Goal: Transaction & Acquisition: Purchase product/service

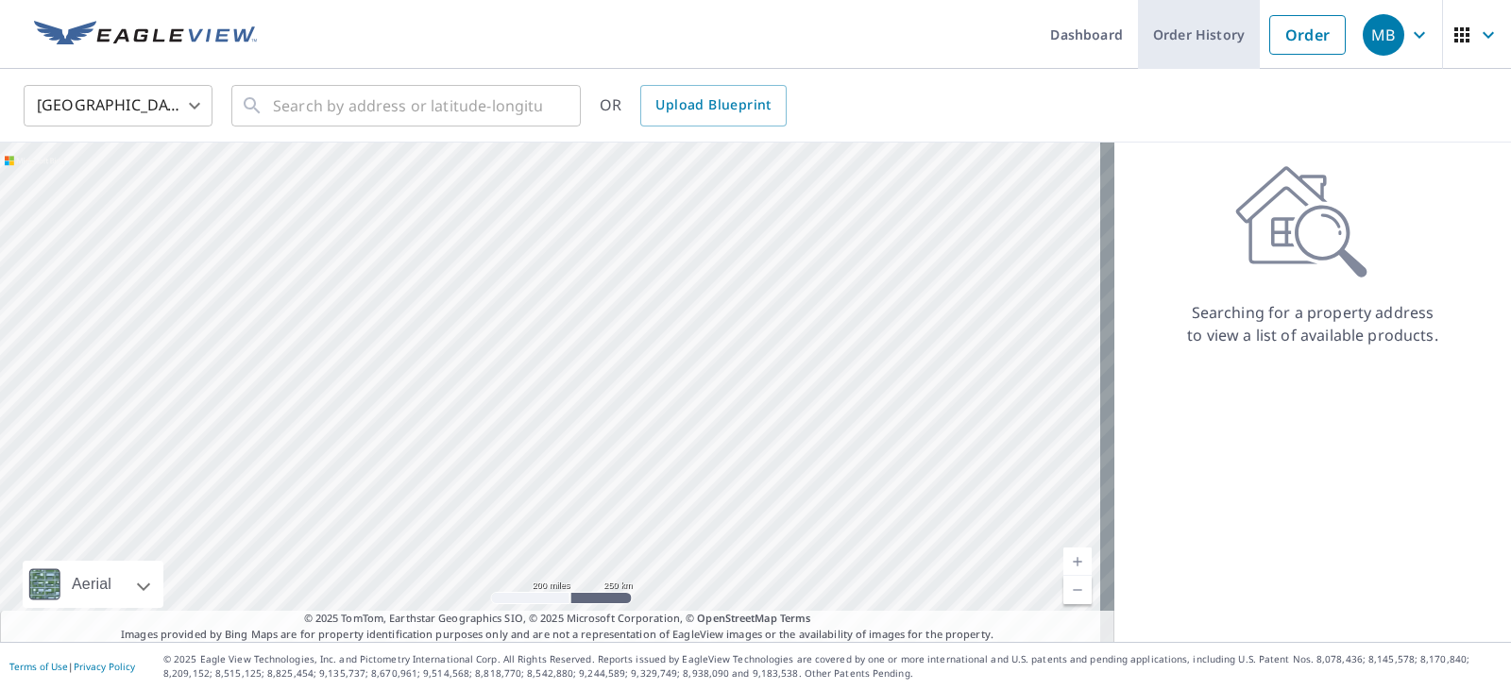
click at [1179, 52] on link "Order History" at bounding box center [1199, 34] width 122 height 69
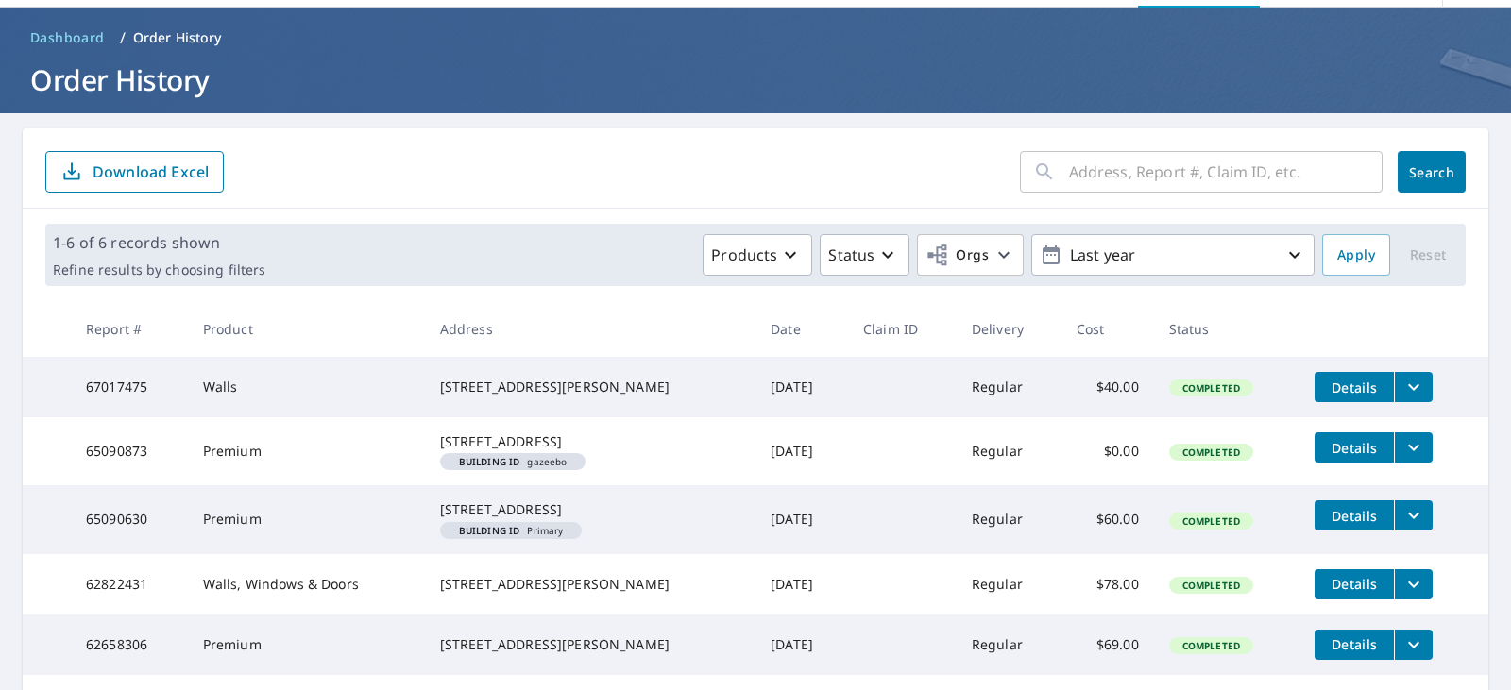
scroll to position [94, 0]
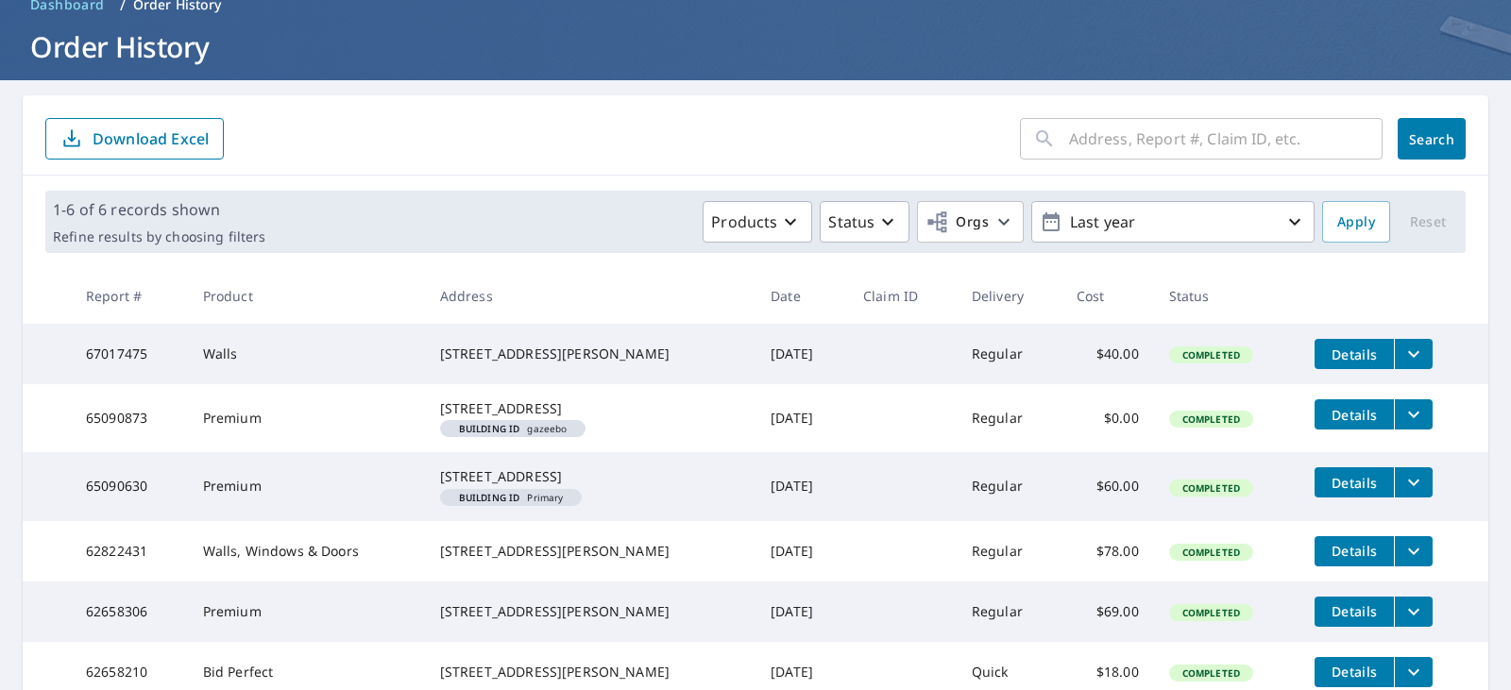
click at [1402, 346] on icon "filesDropdownBtn-67017475" at bounding box center [1413, 354] width 23 height 23
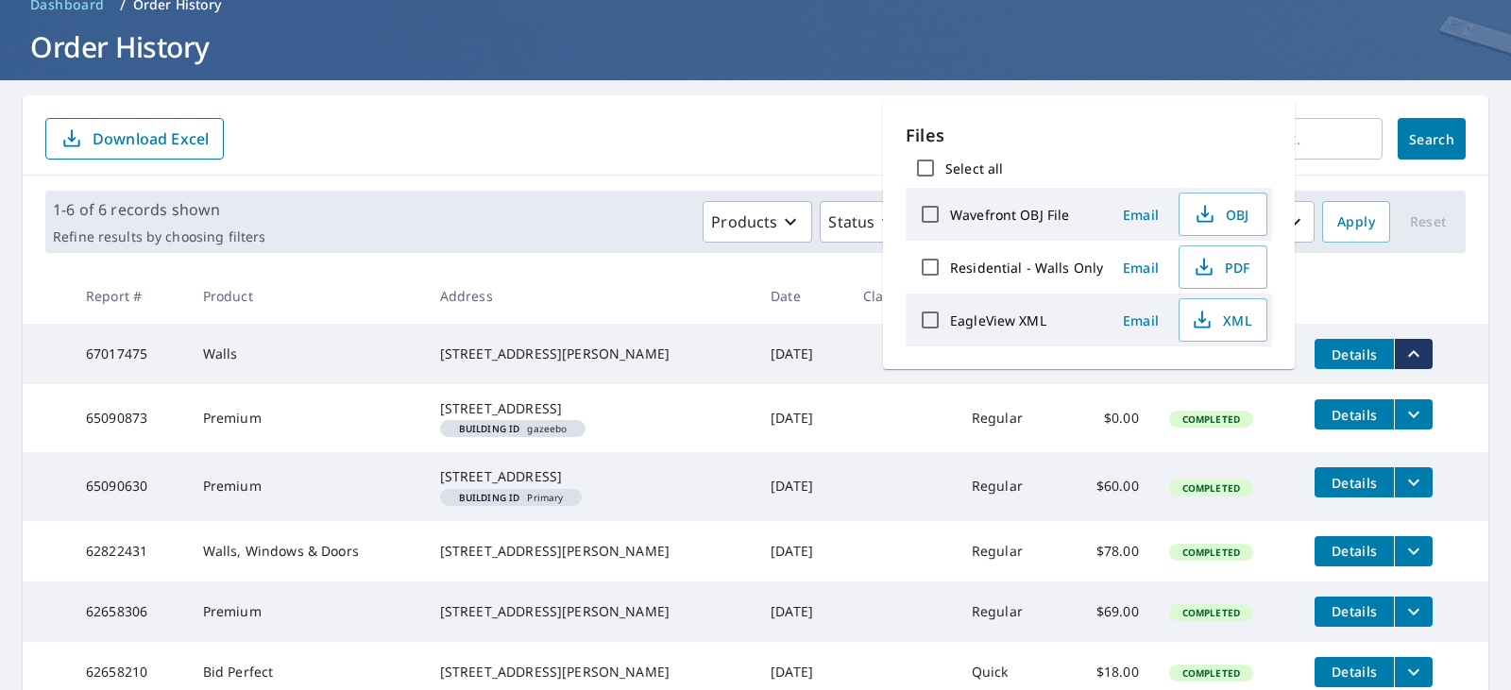
click at [570, 363] on div "[STREET_ADDRESS][PERSON_NAME]" at bounding box center [590, 354] width 300 height 19
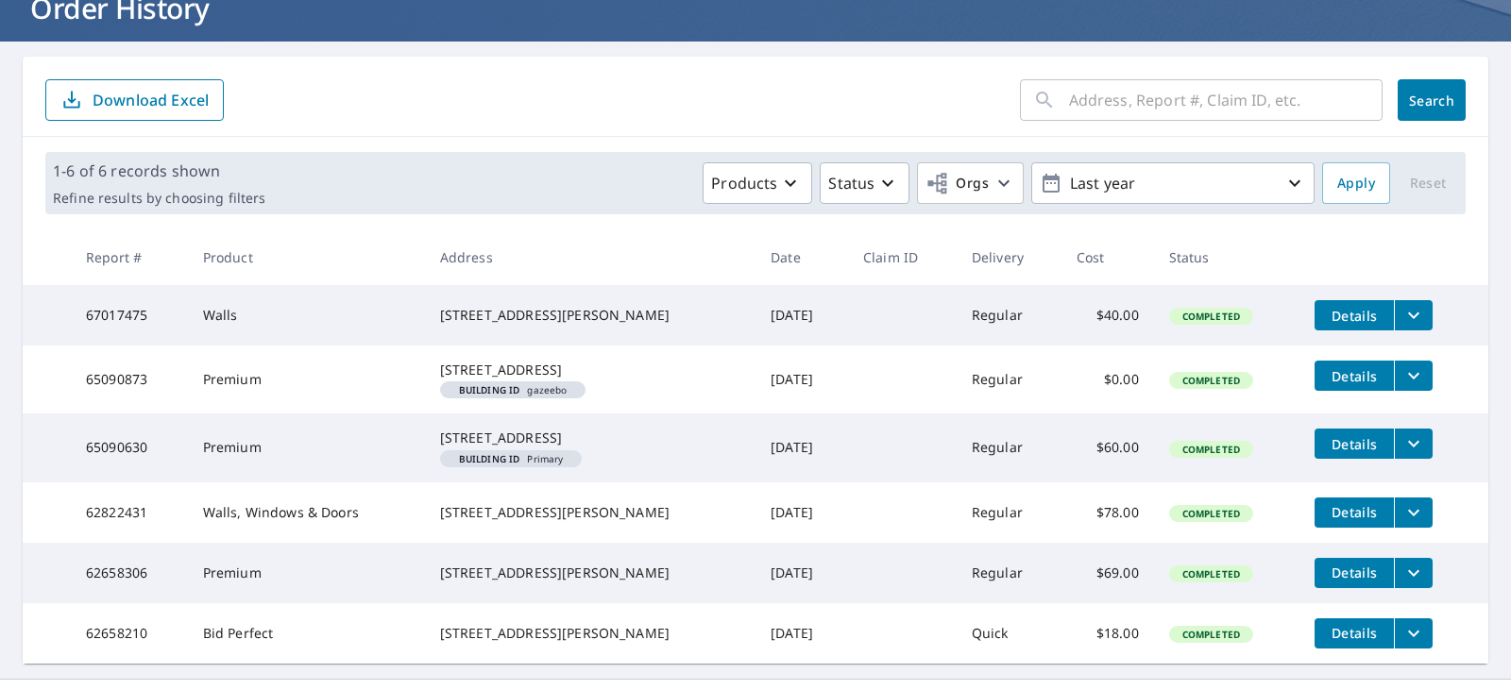
scroll to position [189, 0]
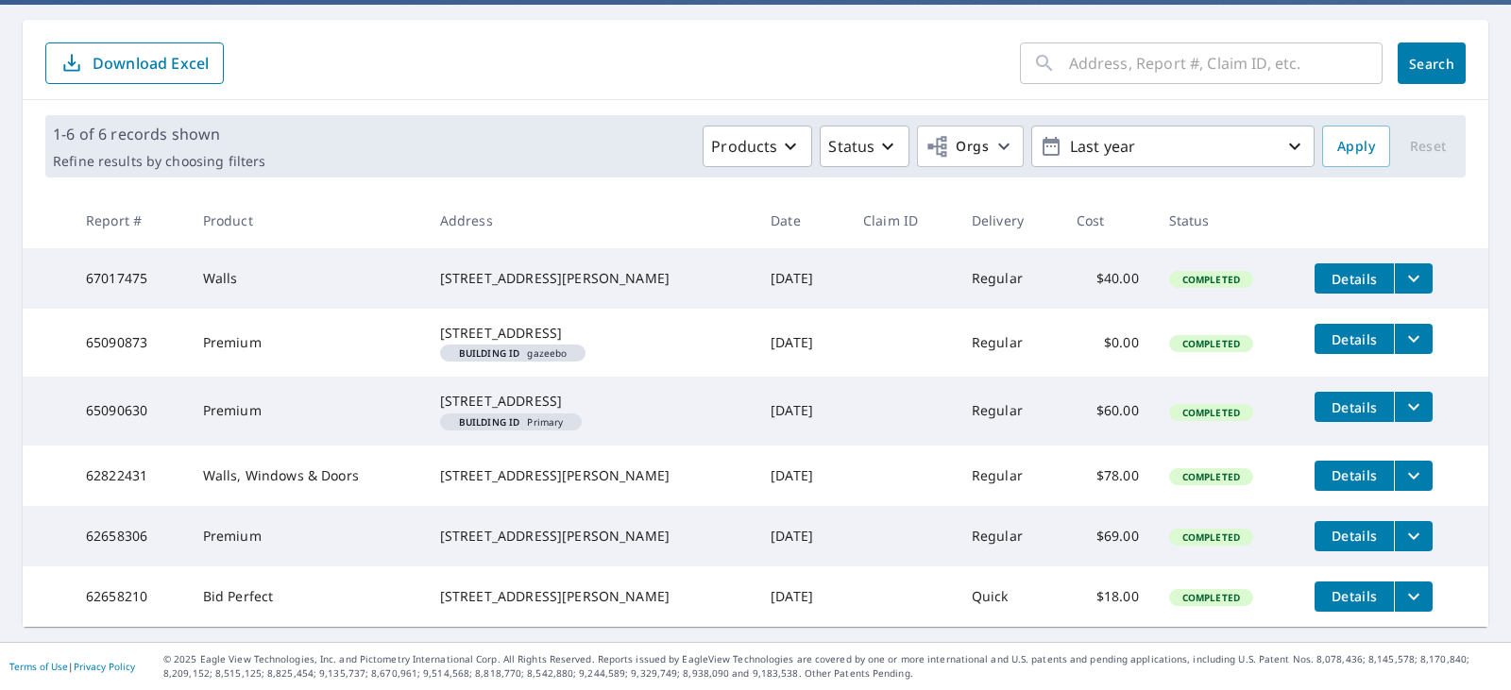
click at [1326, 270] on span "Details" at bounding box center [1354, 279] width 57 height 18
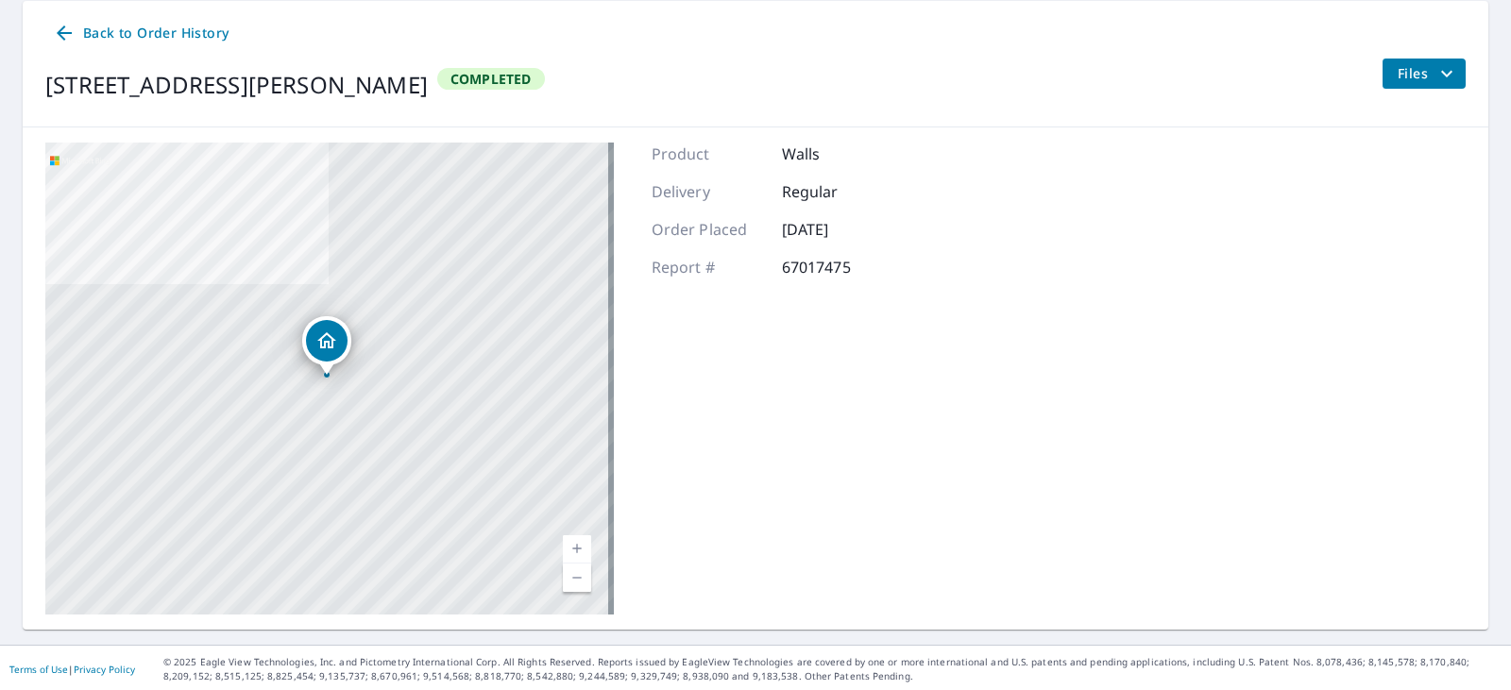
click at [1401, 63] on span "Files" at bounding box center [1427, 73] width 60 height 23
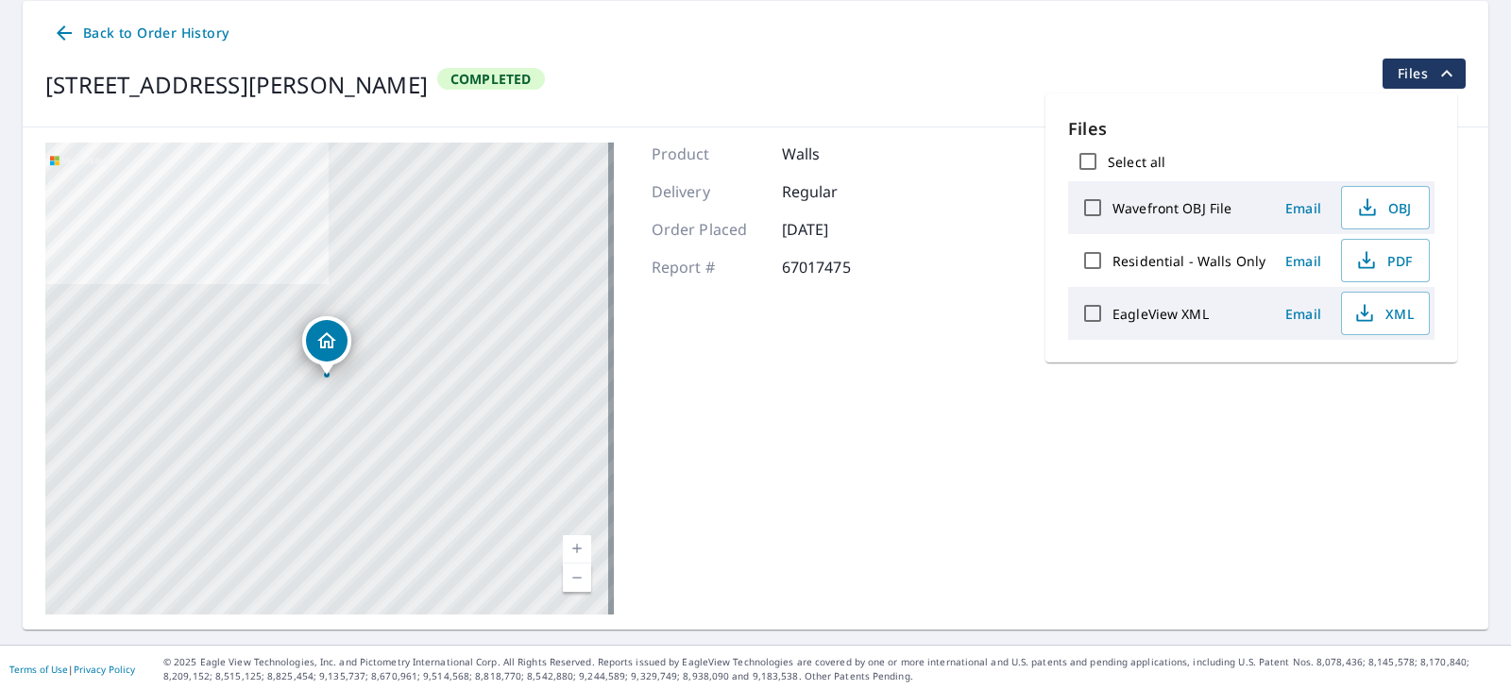
click at [105, 25] on span "Back to Order History" at bounding box center [141, 34] width 176 height 24
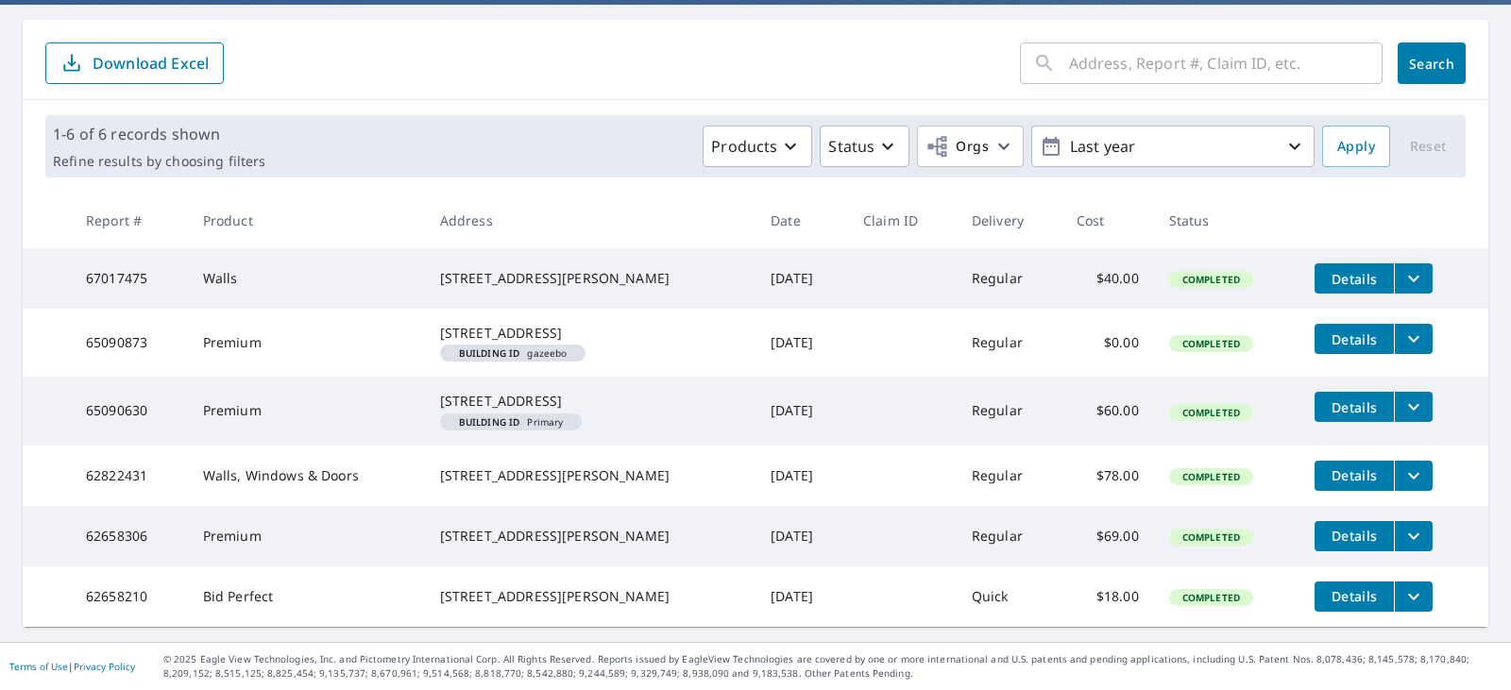
scroll to position [144, 0]
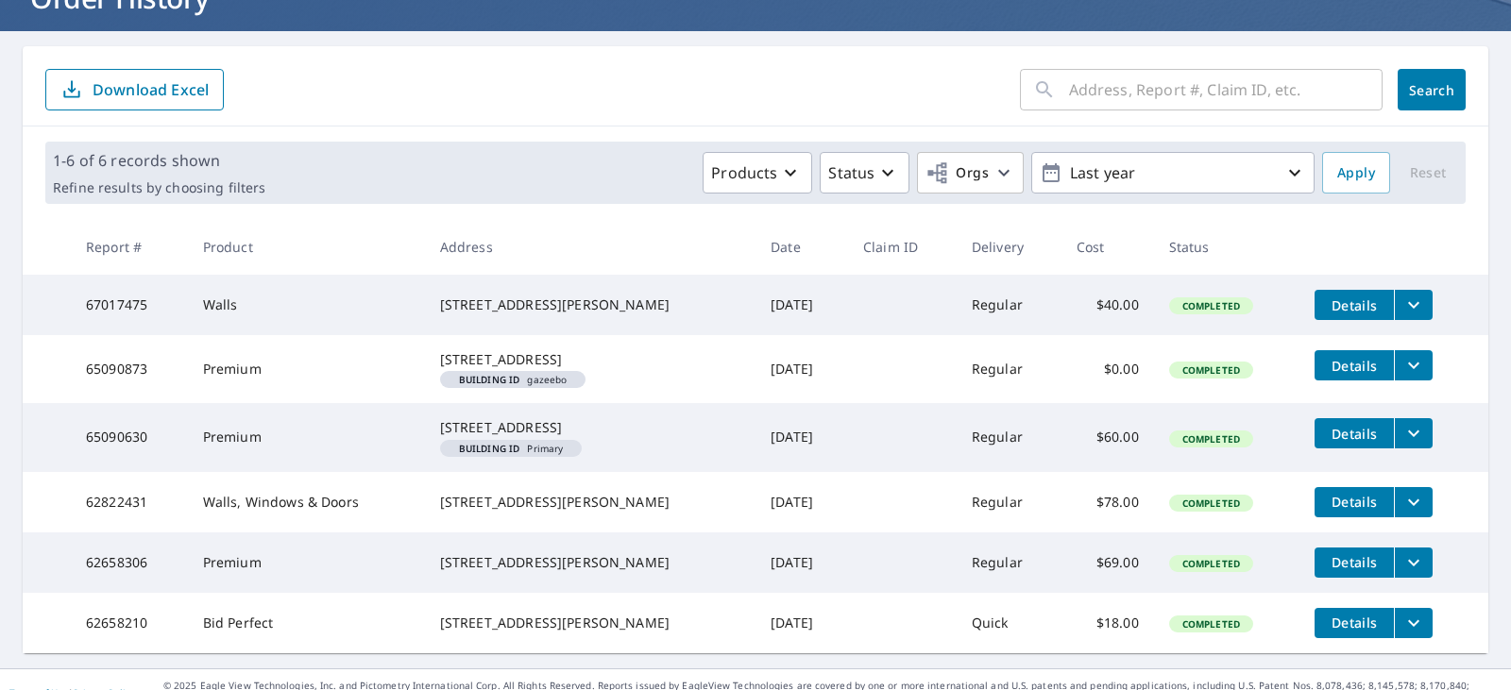
click at [1130, 96] on input "text" at bounding box center [1225, 89] width 313 height 53
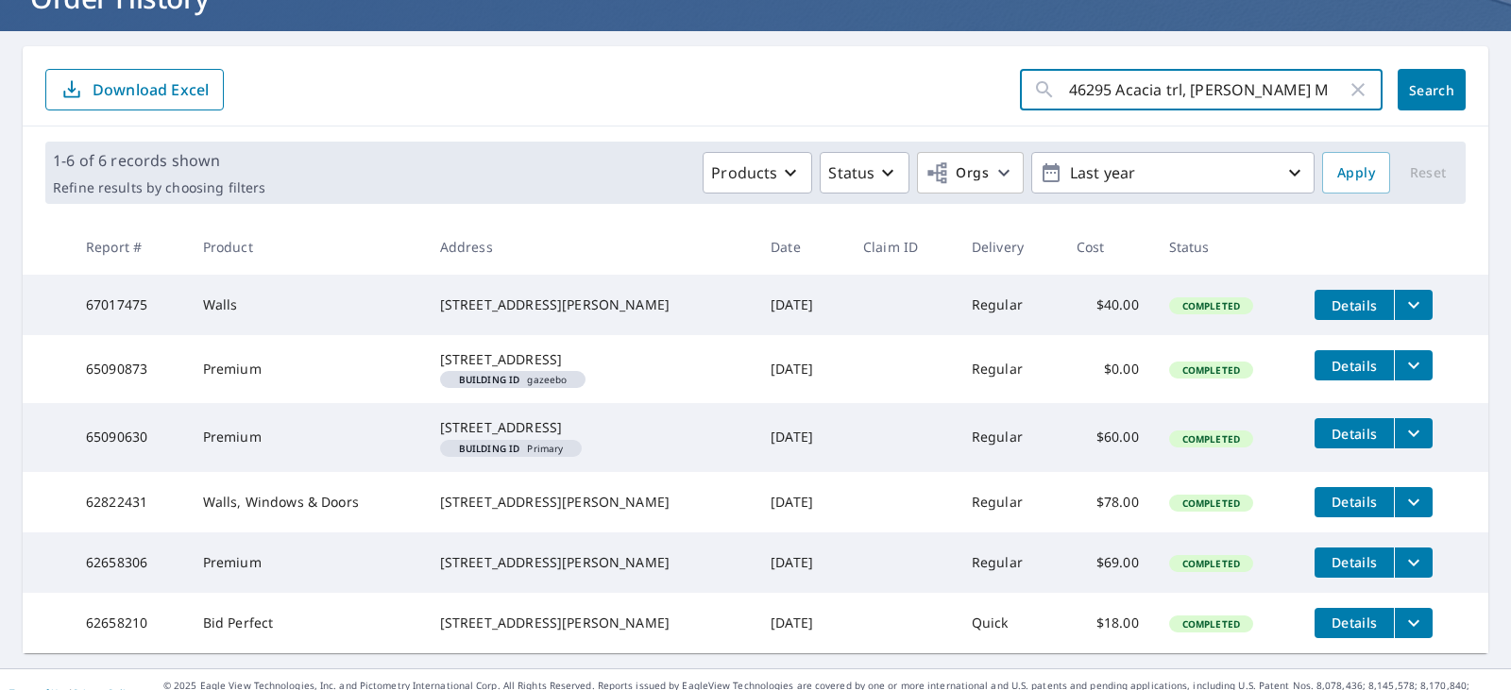
type input "46295 Acacia trl, [PERSON_NAME] [GEOGRAPHIC_DATA]"
click button "Search" at bounding box center [1431, 90] width 68 height 42
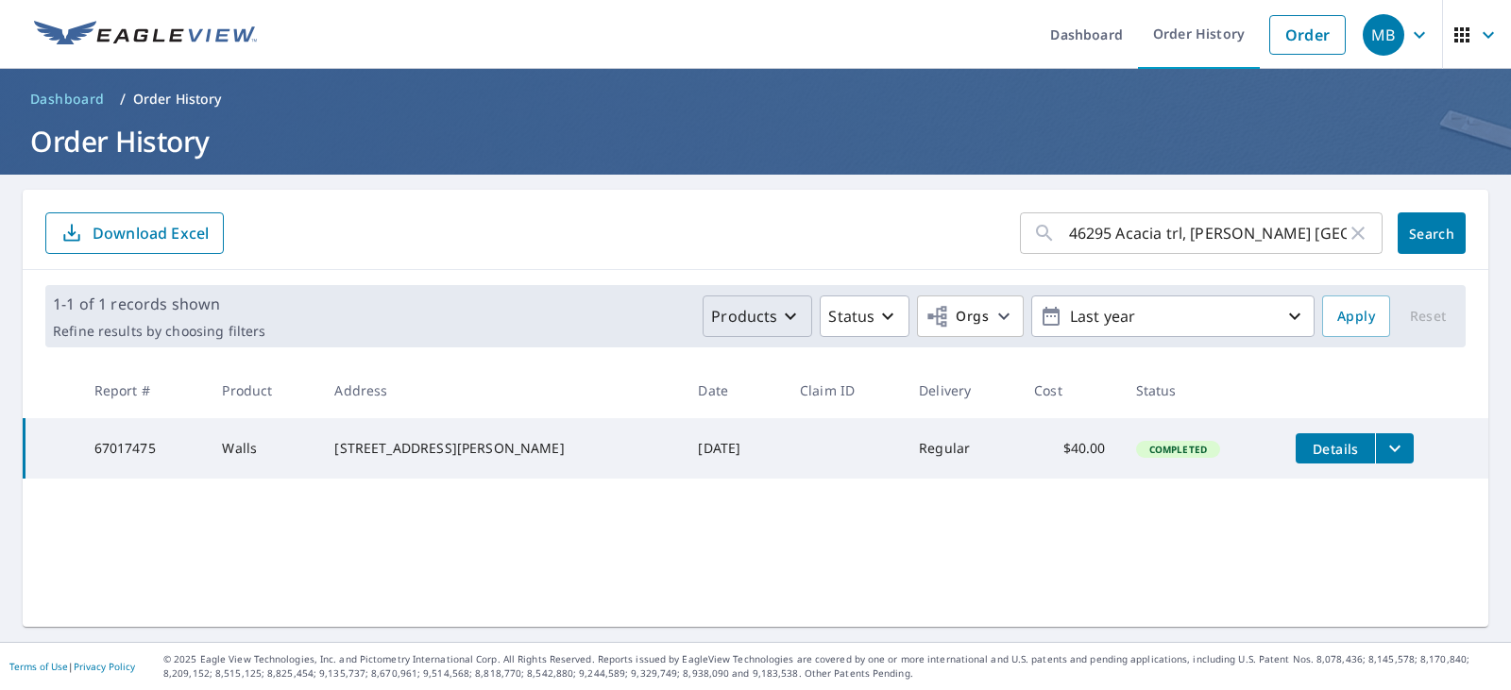
click at [779, 313] on icon "button" at bounding box center [790, 316] width 23 height 23
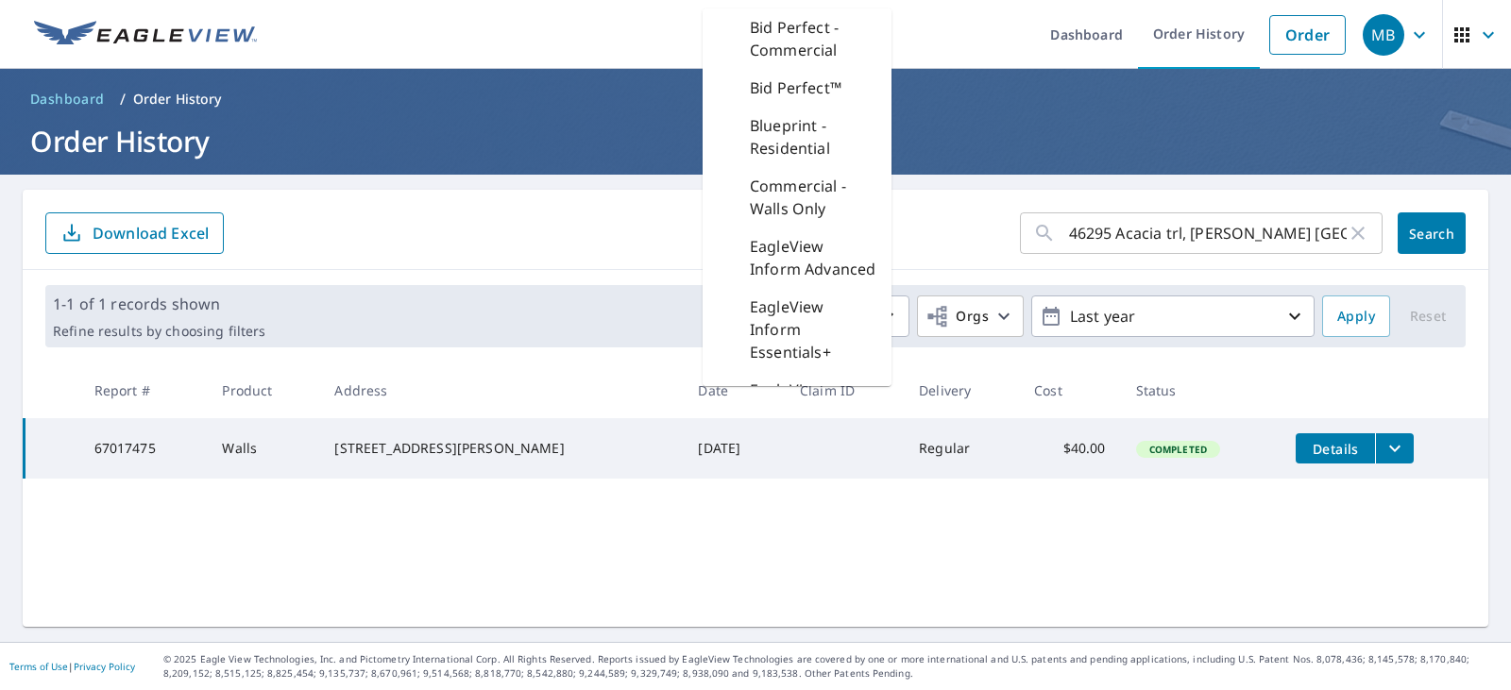
click at [1408, 27] on icon "button" at bounding box center [1419, 35] width 23 height 23
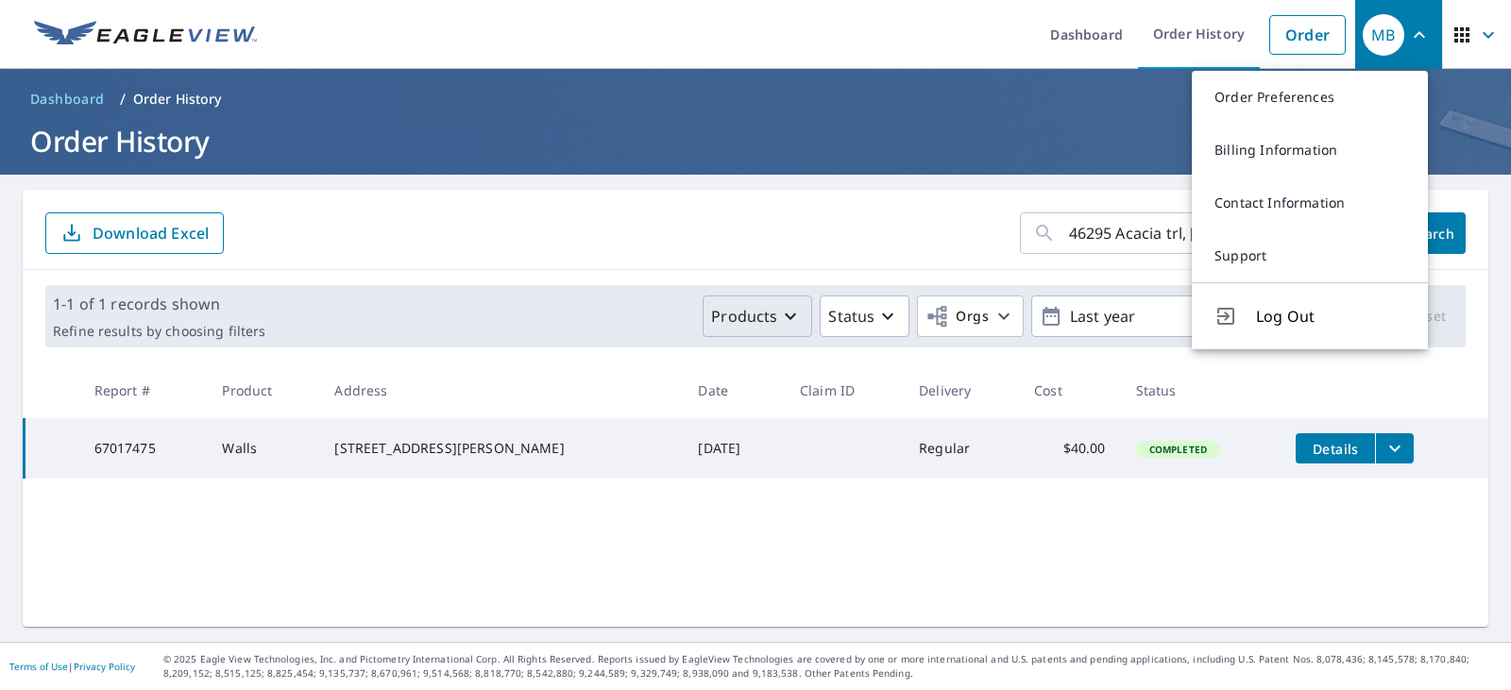
click at [941, 24] on ul "Dashboard Order History Order" at bounding box center [811, 34] width 1087 height 69
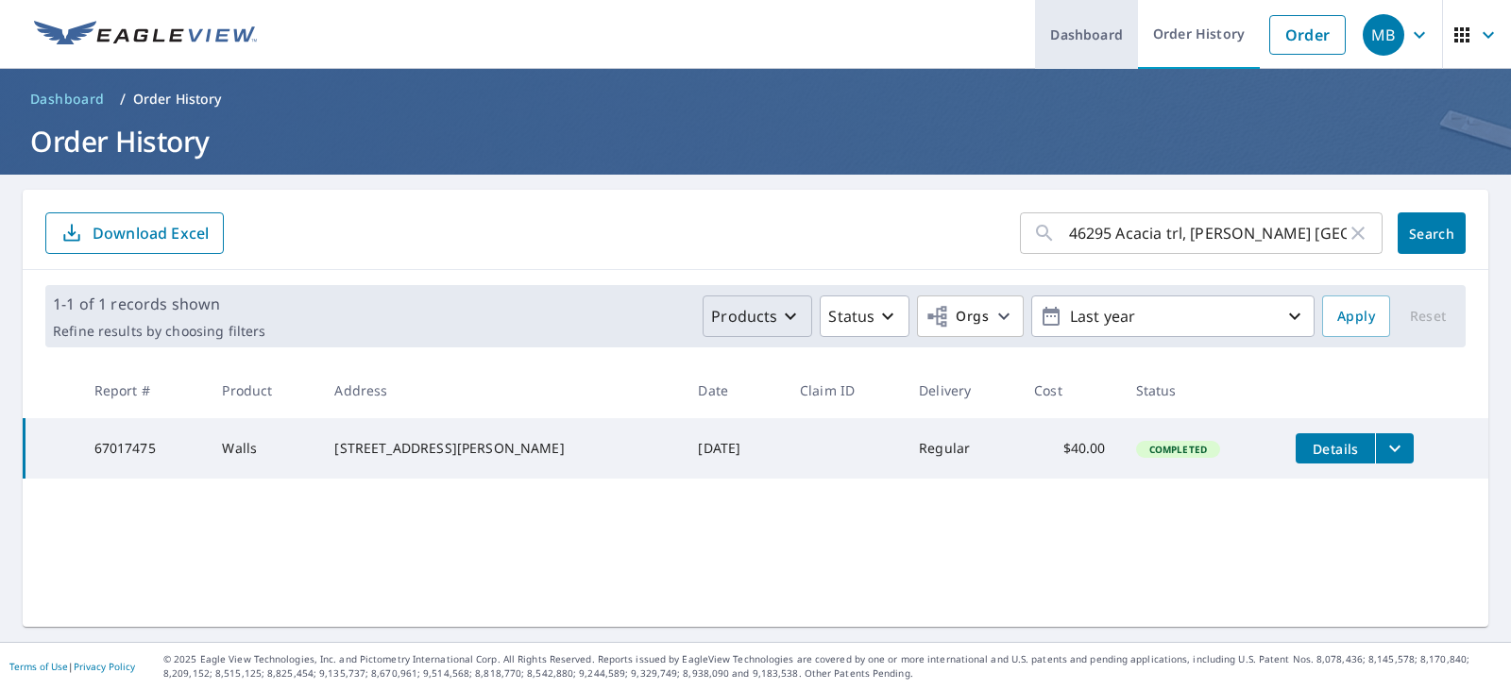
click at [1048, 29] on link "Dashboard" at bounding box center [1086, 34] width 103 height 69
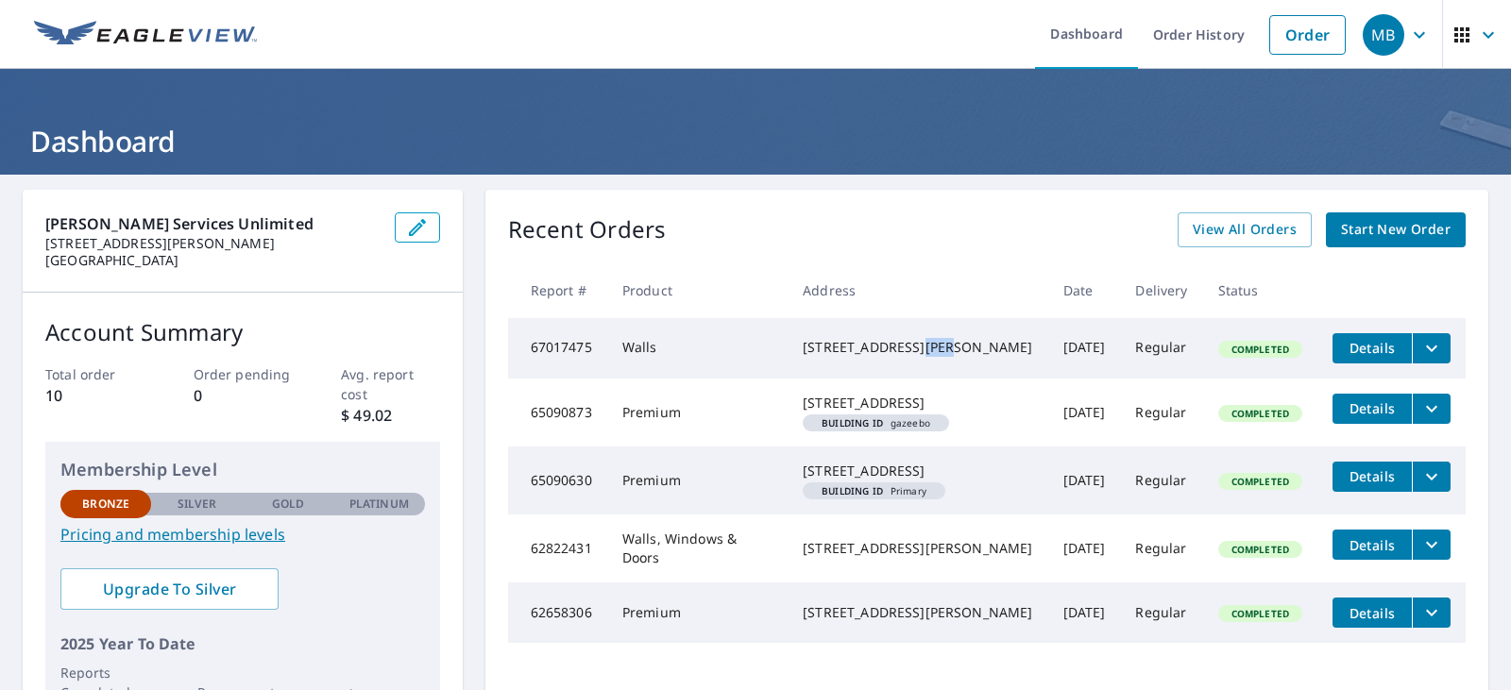
drag, startPoint x: 918, startPoint y: 346, endPoint x: 832, endPoint y: 355, distance: 86.4
click at [832, 355] on div "[STREET_ADDRESS][PERSON_NAME]" at bounding box center [917, 347] width 229 height 19
click at [912, 357] on div "[STREET_ADDRESS][PERSON_NAME]" at bounding box center [917, 347] width 229 height 19
drag, startPoint x: 966, startPoint y: 361, endPoint x: 806, endPoint y: 346, distance: 160.2
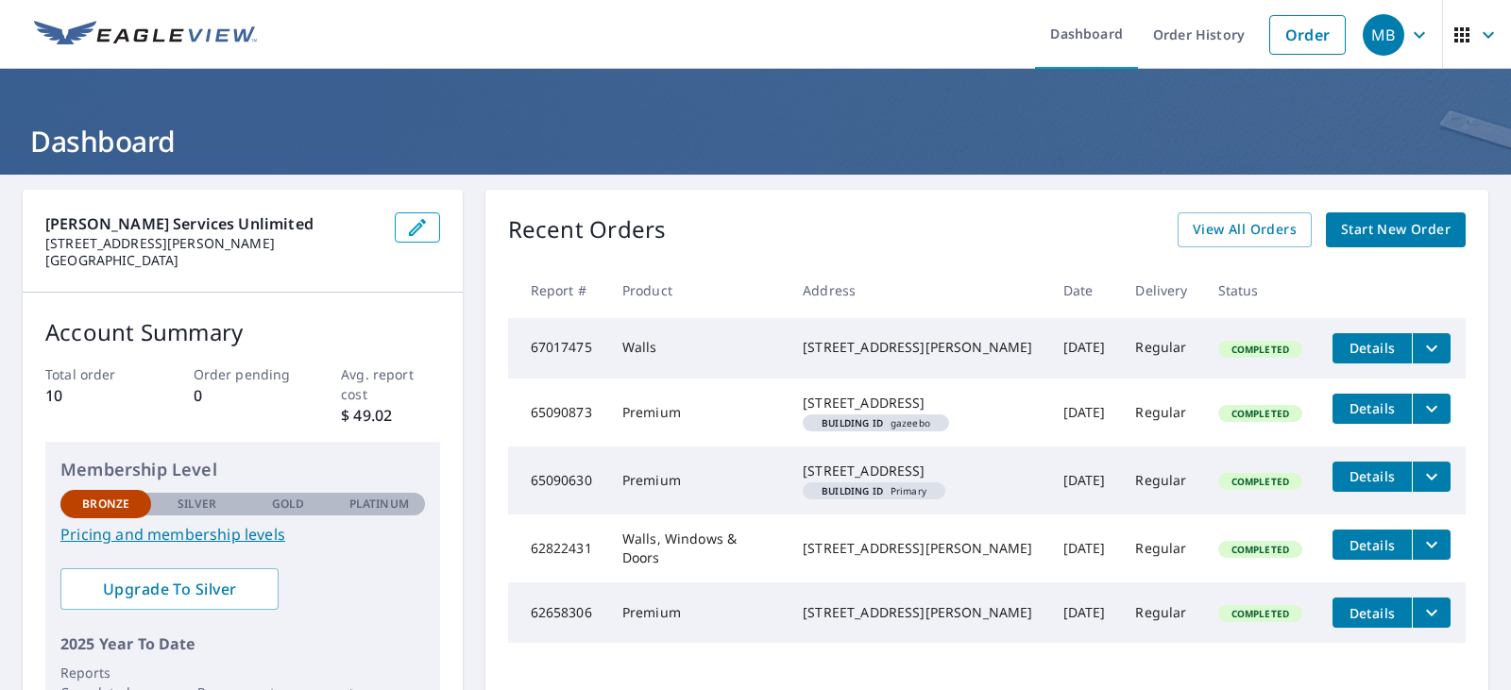
click at [806, 346] on td "[STREET_ADDRESS][PERSON_NAME]" at bounding box center [917, 348] width 260 height 60
copy div "[STREET_ADDRESS][PERSON_NAME]"
click at [1359, 225] on span "Start New Order" at bounding box center [1396, 230] width 110 height 24
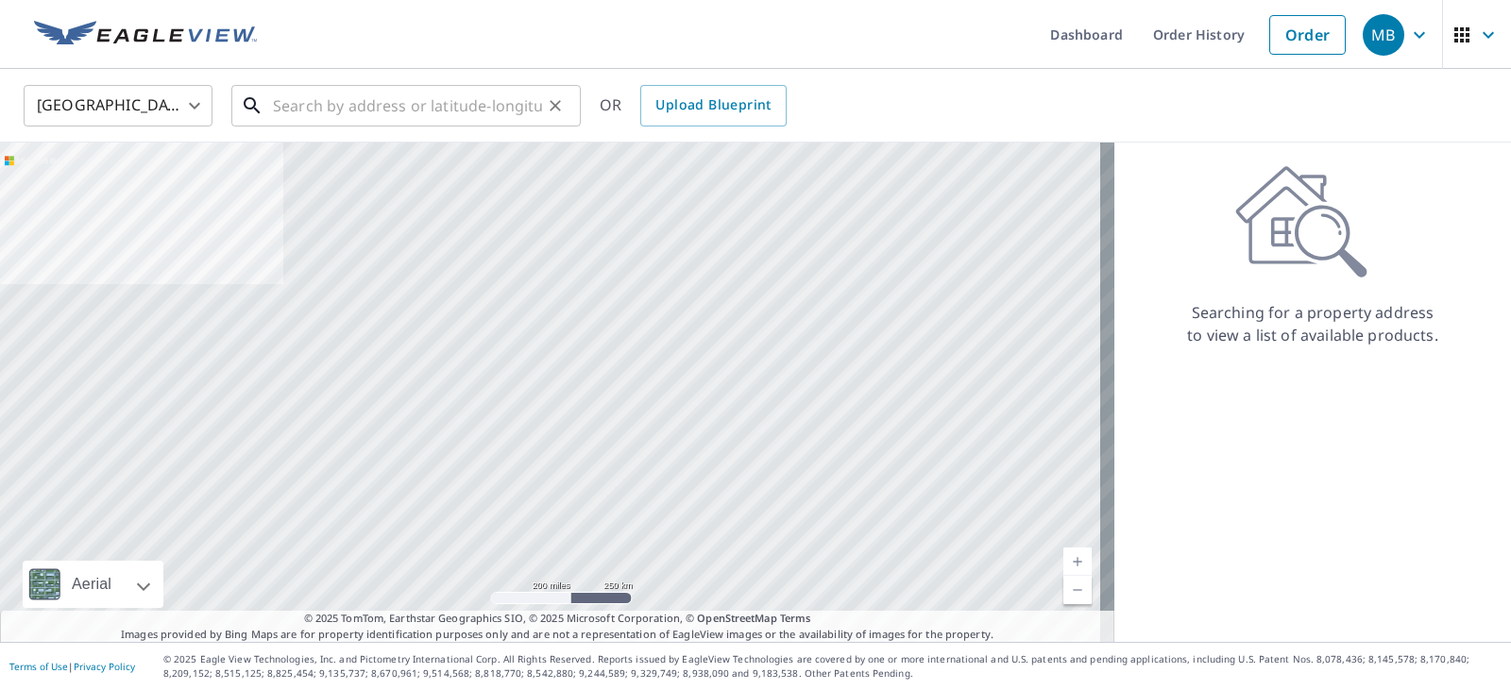
click at [489, 87] on input "text" at bounding box center [407, 105] width 269 height 53
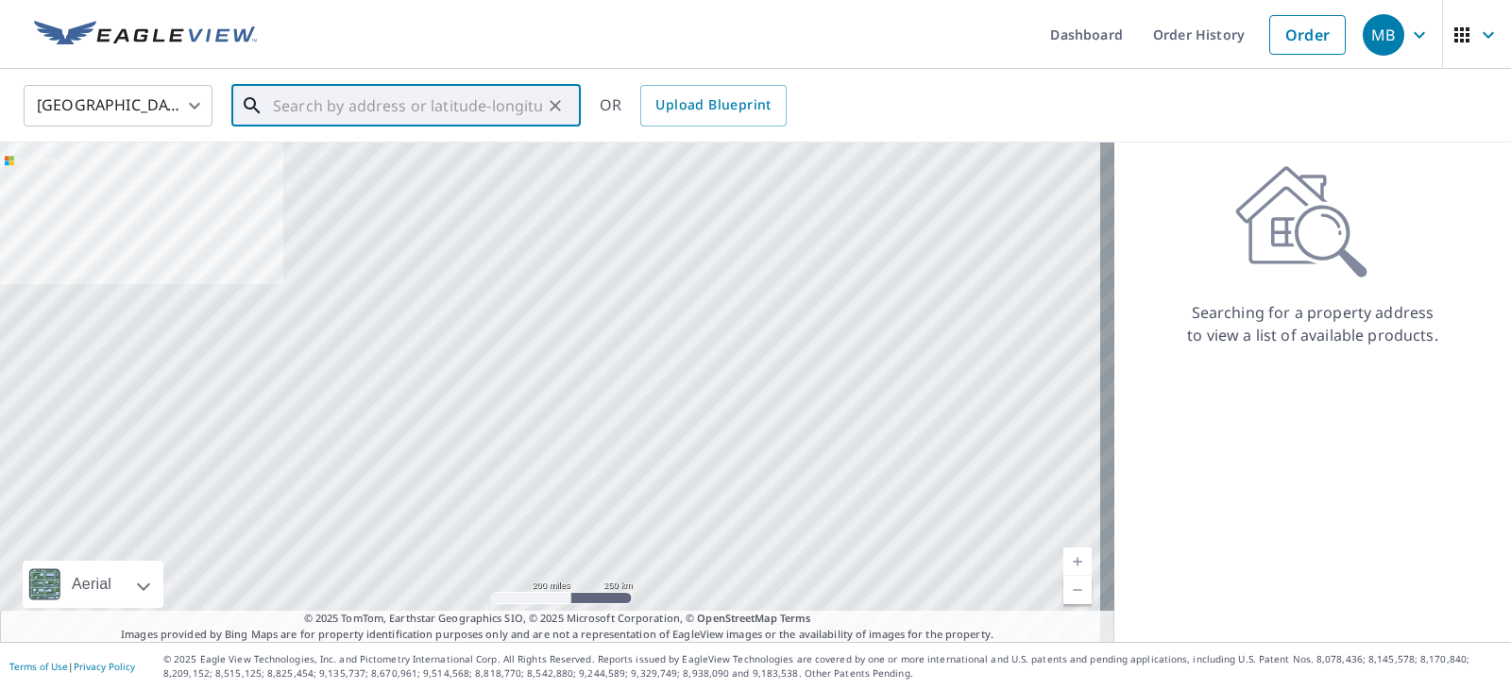
paste input "[STREET_ADDRESS][PERSON_NAME]"
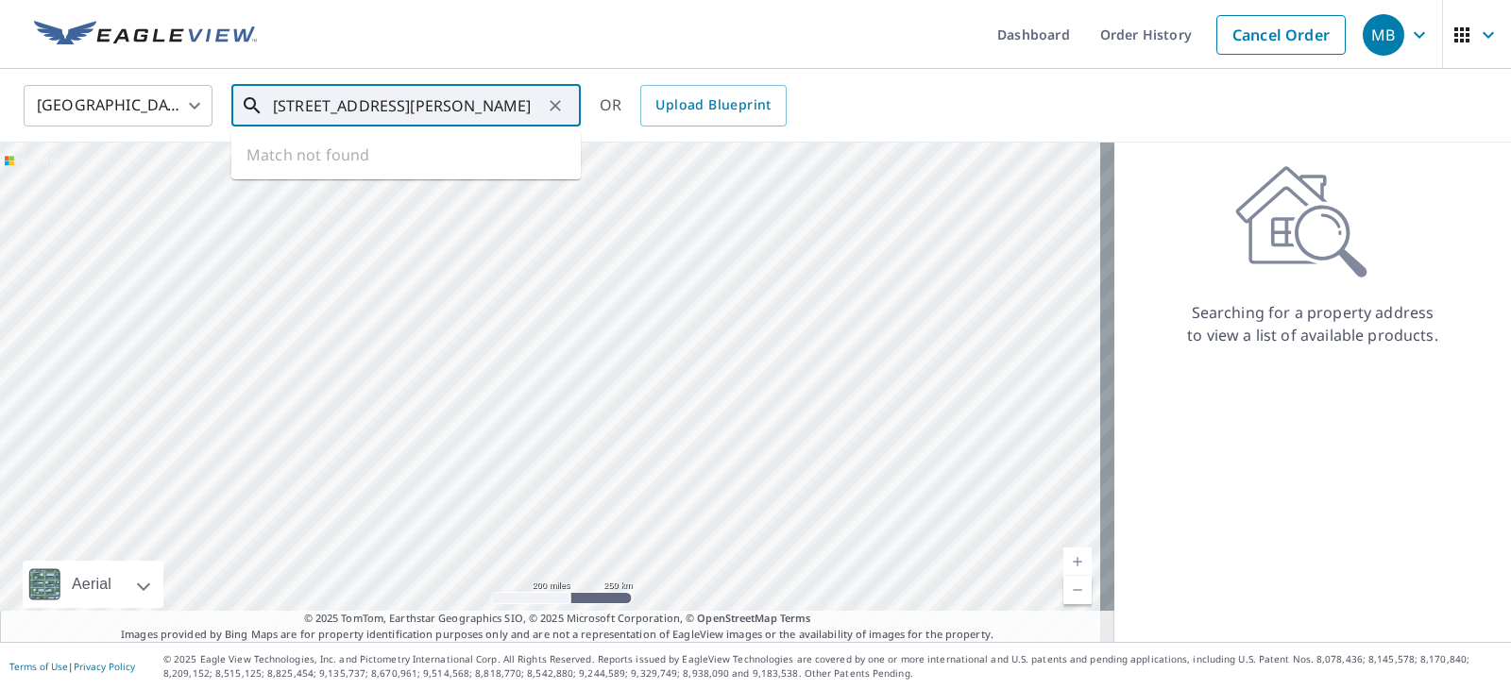
scroll to position [0, 13]
type input "[STREET_ADDRESS][PERSON_NAME]"
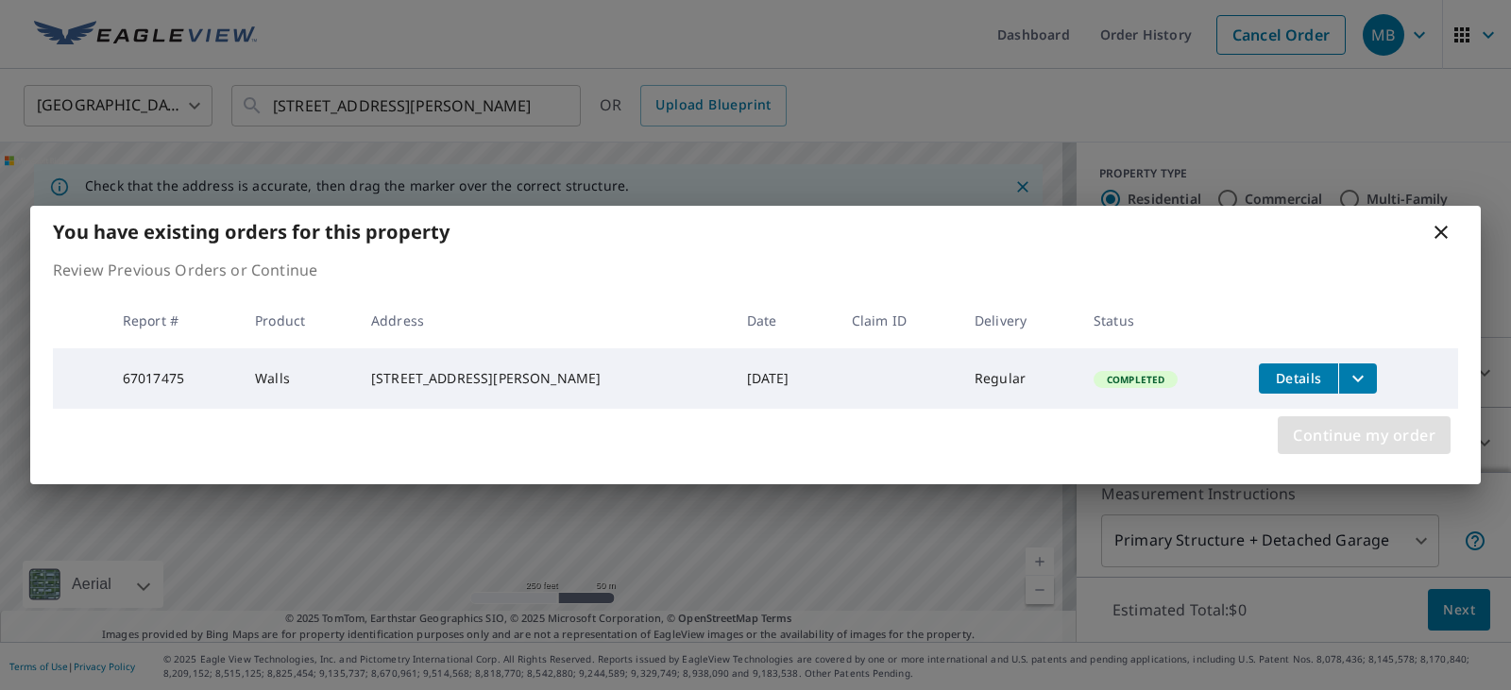
click at [1373, 432] on span "Continue my order" at bounding box center [1364, 435] width 143 height 26
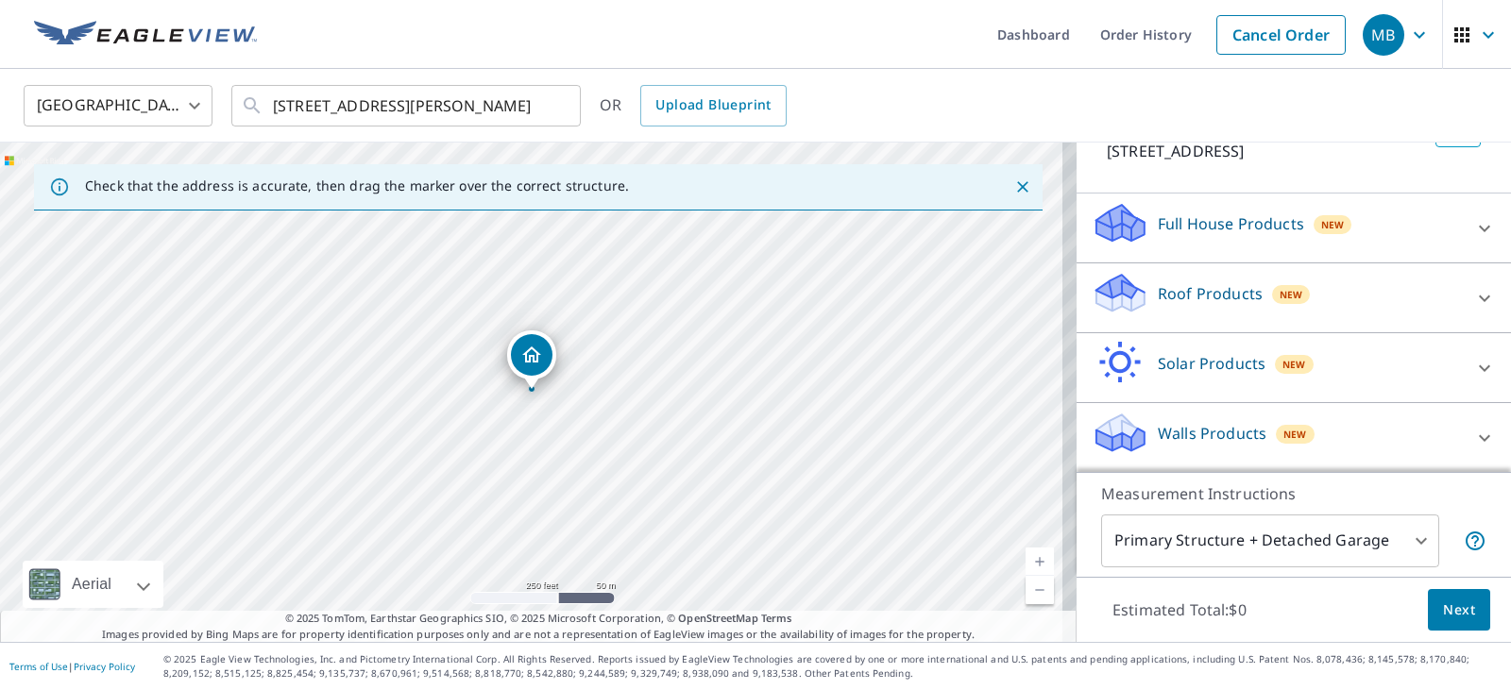
scroll to position [145, 0]
click at [1473, 221] on icon at bounding box center [1484, 227] width 23 height 23
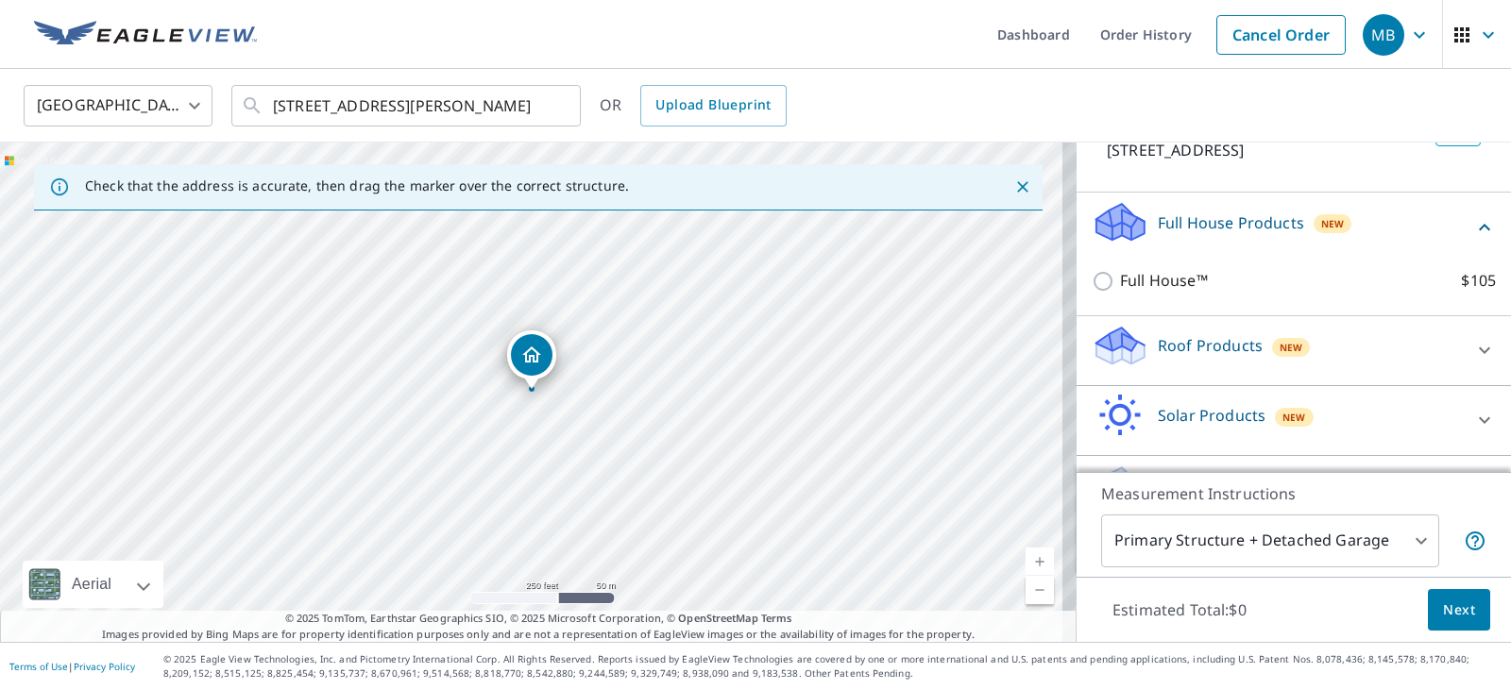
click at [1181, 343] on p "Roof Products" at bounding box center [1210, 345] width 105 height 23
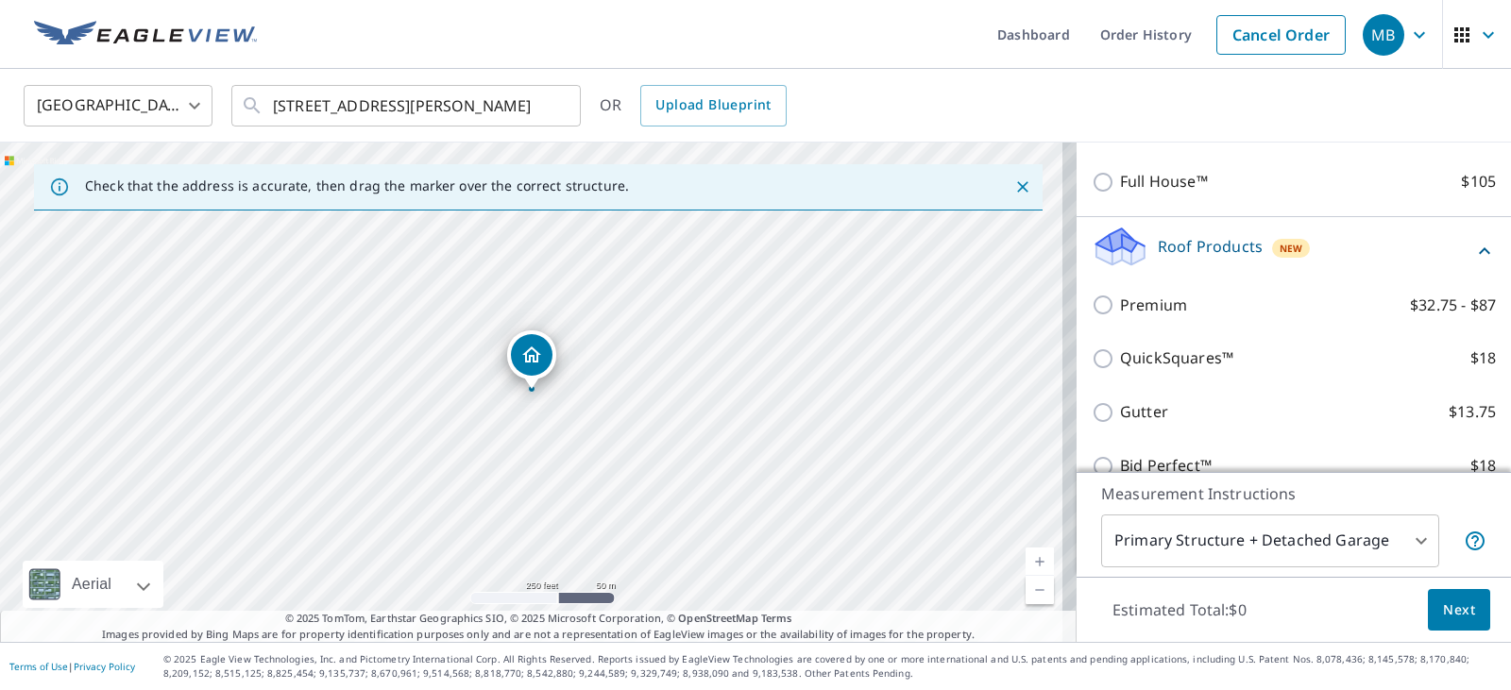
scroll to position [225, 0]
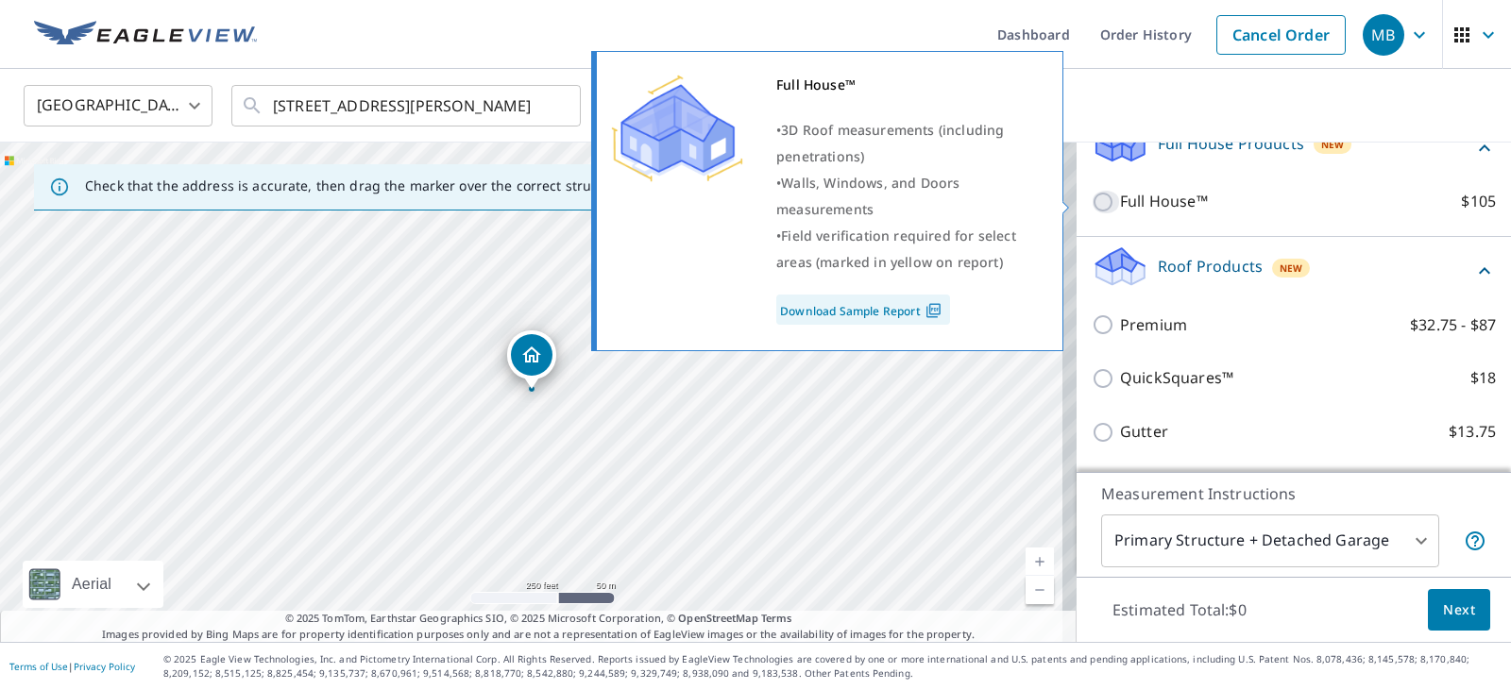
click at [1094, 202] on input "Full House™ $105" at bounding box center [1105, 202] width 28 height 23
checkbox input "true"
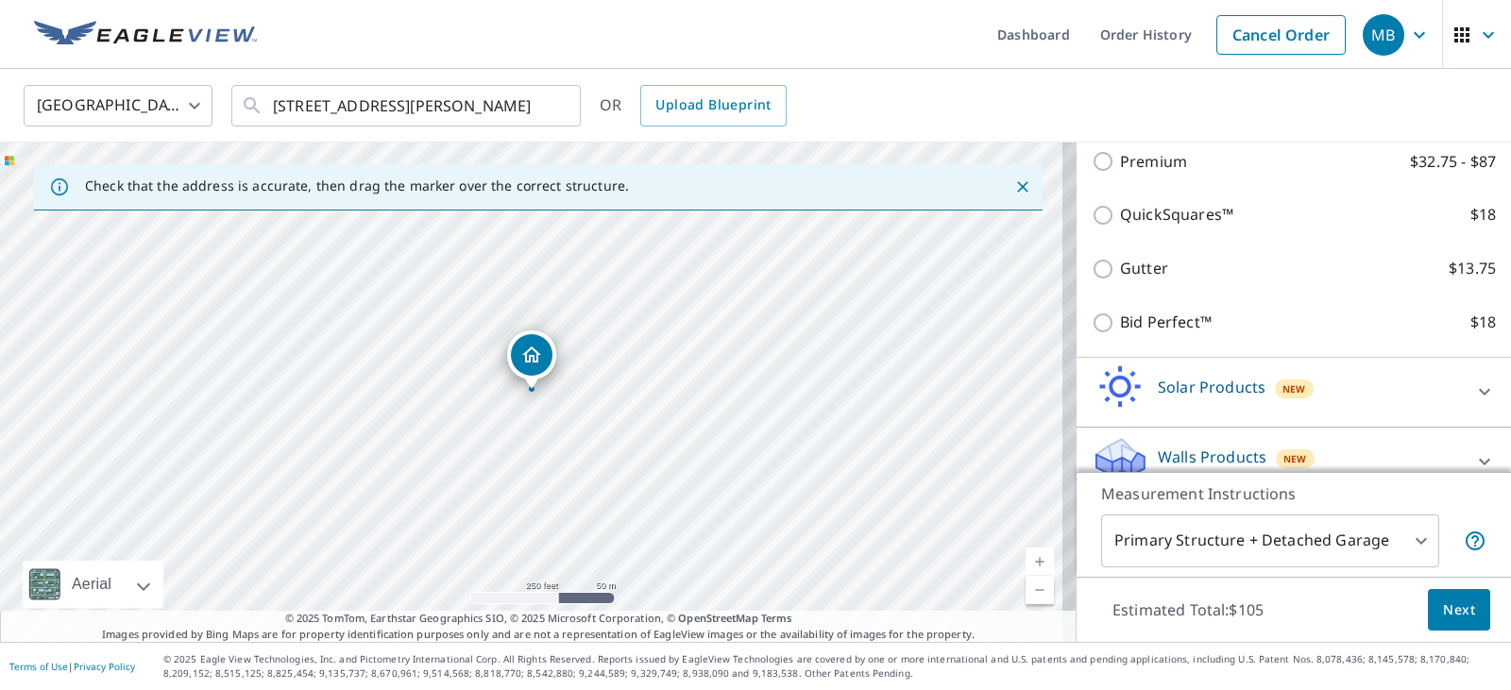
scroll to position [475, 0]
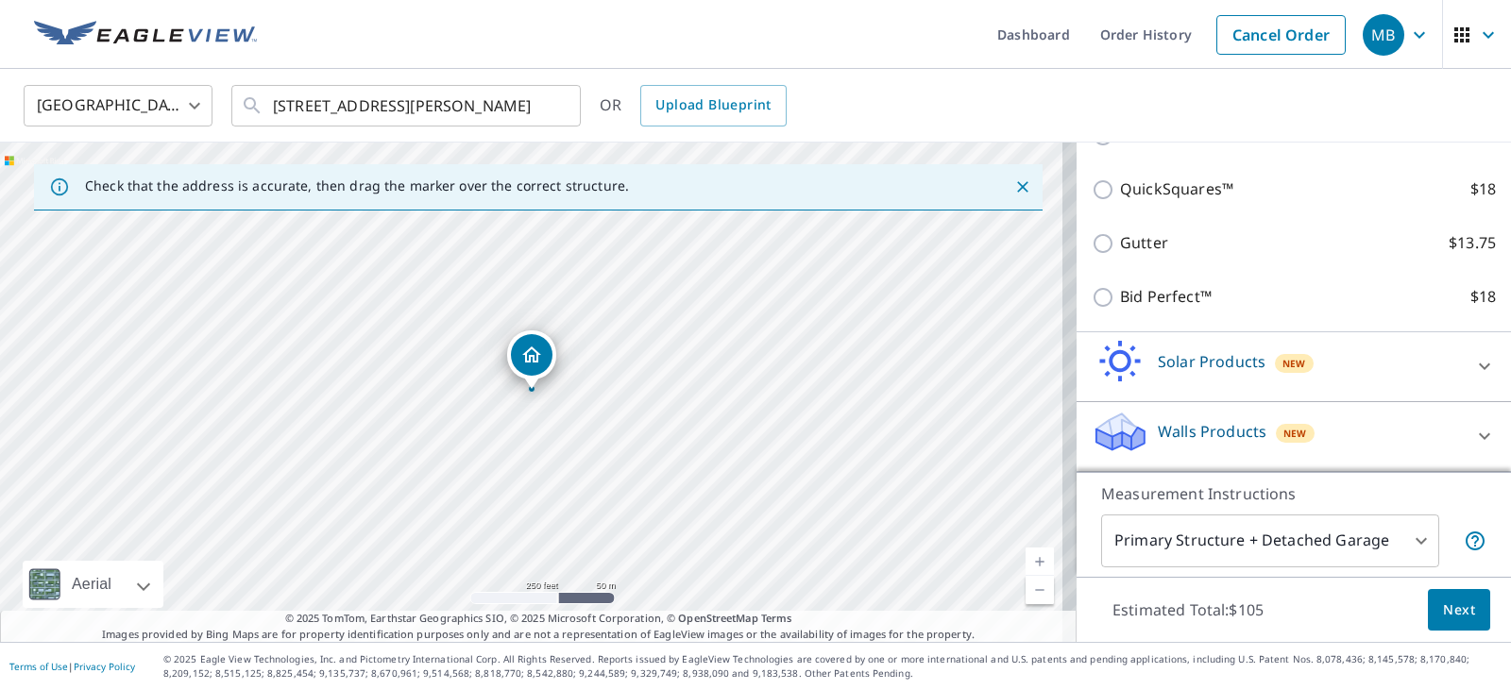
click at [1411, 536] on body "MB MB Dashboard Order History Cancel Order MB [GEOGRAPHIC_DATA] [GEOGRAPHIC_DAT…" at bounding box center [755, 345] width 1511 height 690
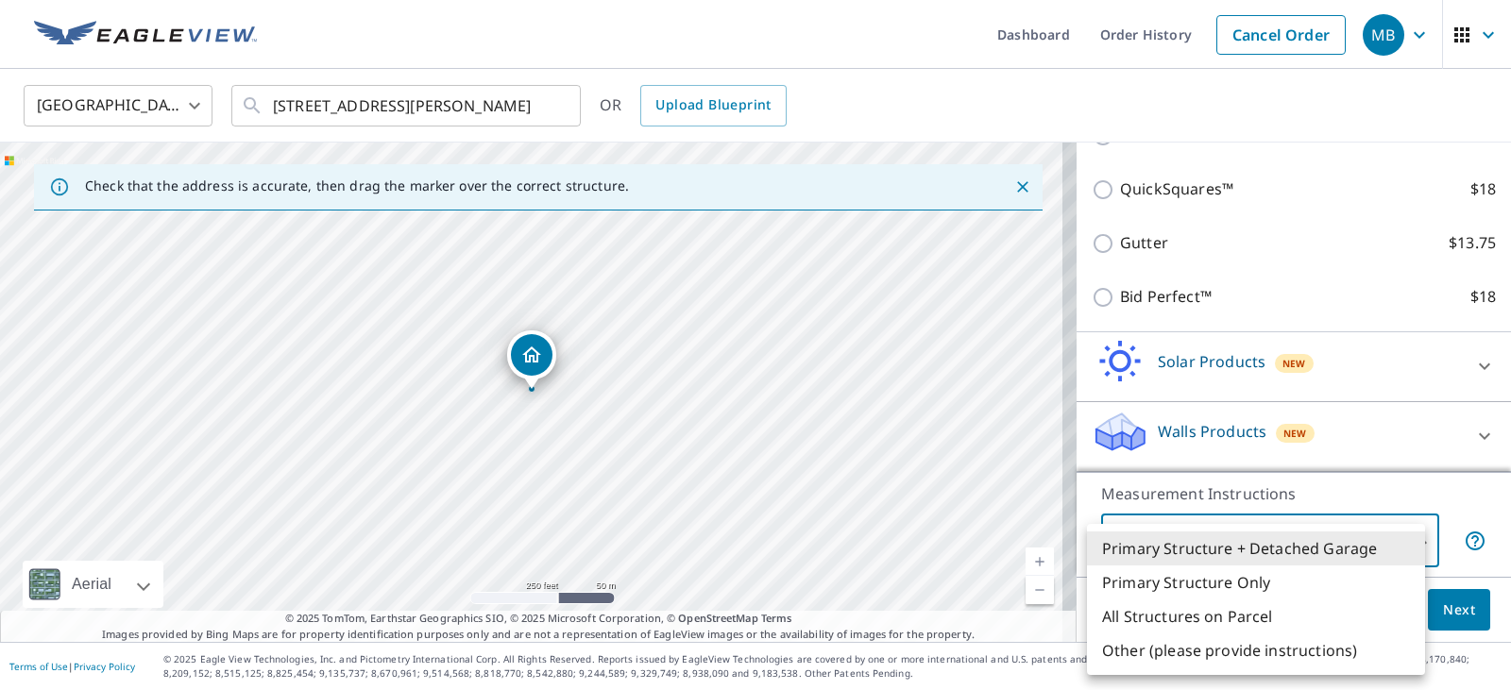
click at [1259, 575] on li "Primary Structure Only" at bounding box center [1256, 583] width 338 height 34
type input "2"
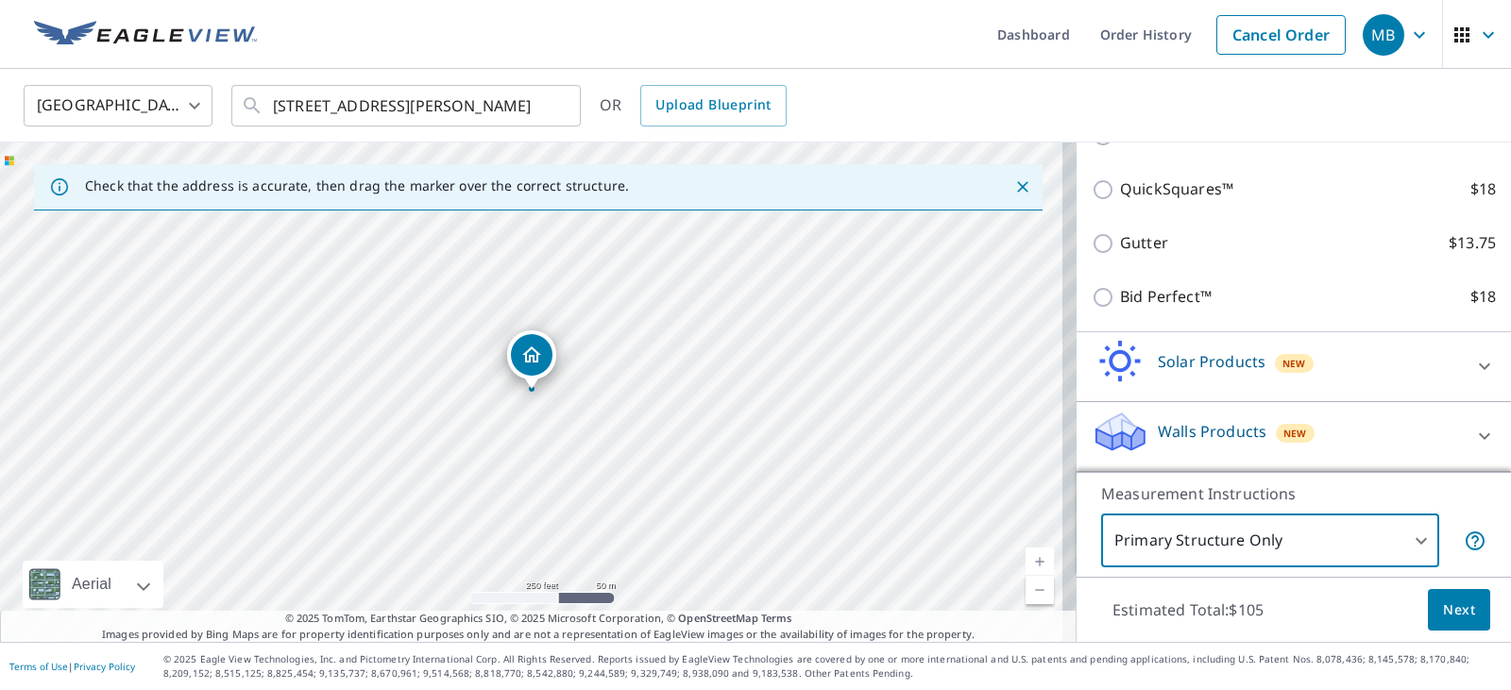
click at [1446, 603] on span "Next" at bounding box center [1459, 611] width 32 height 24
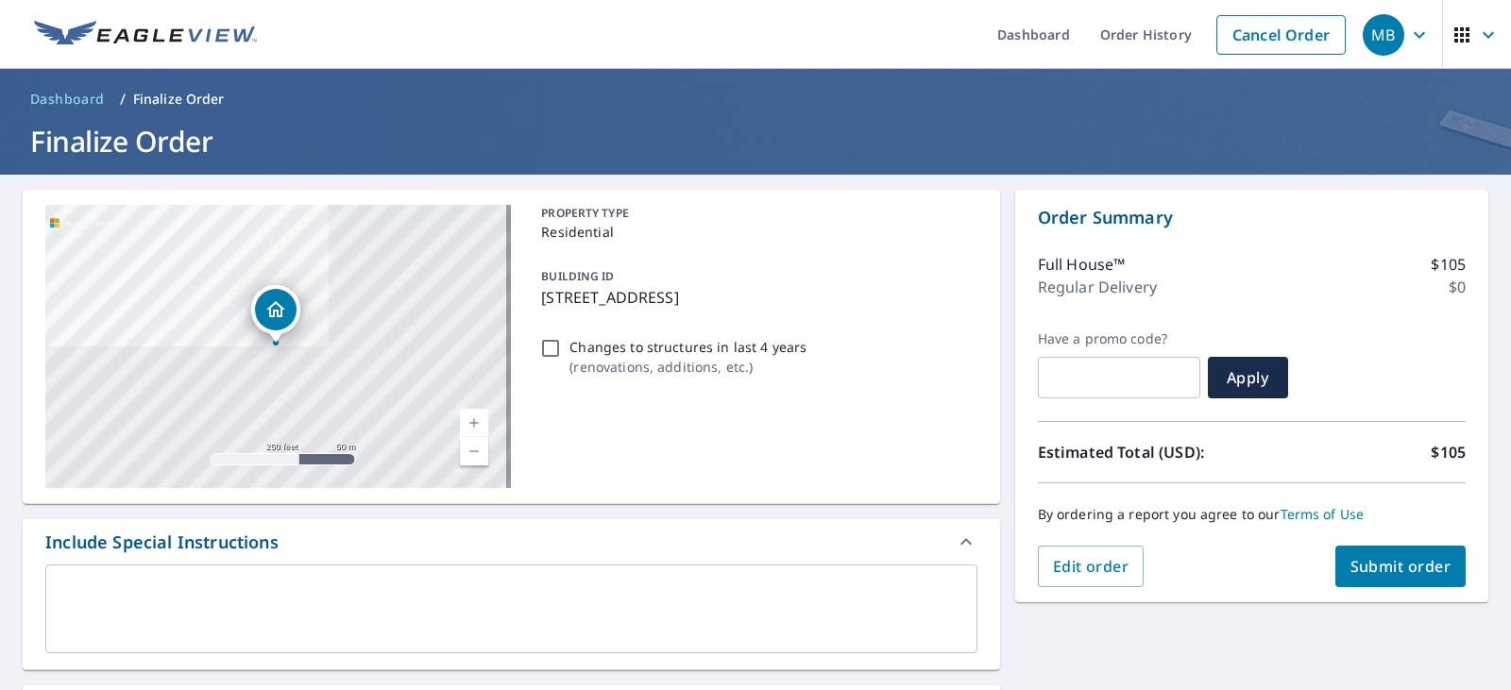
click at [1385, 571] on span "Submit order" at bounding box center [1400, 566] width 101 height 21
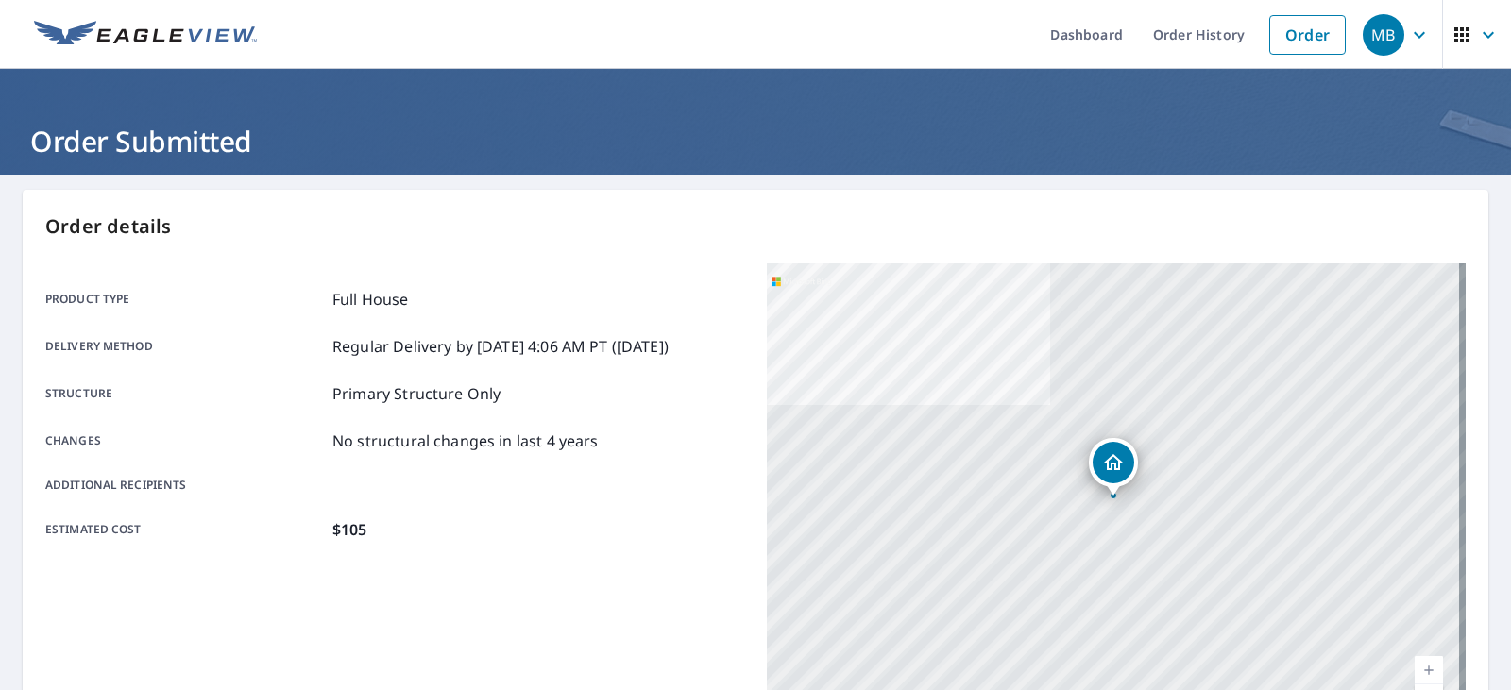
click at [1462, 28] on span "button" at bounding box center [1476, 34] width 53 height 45
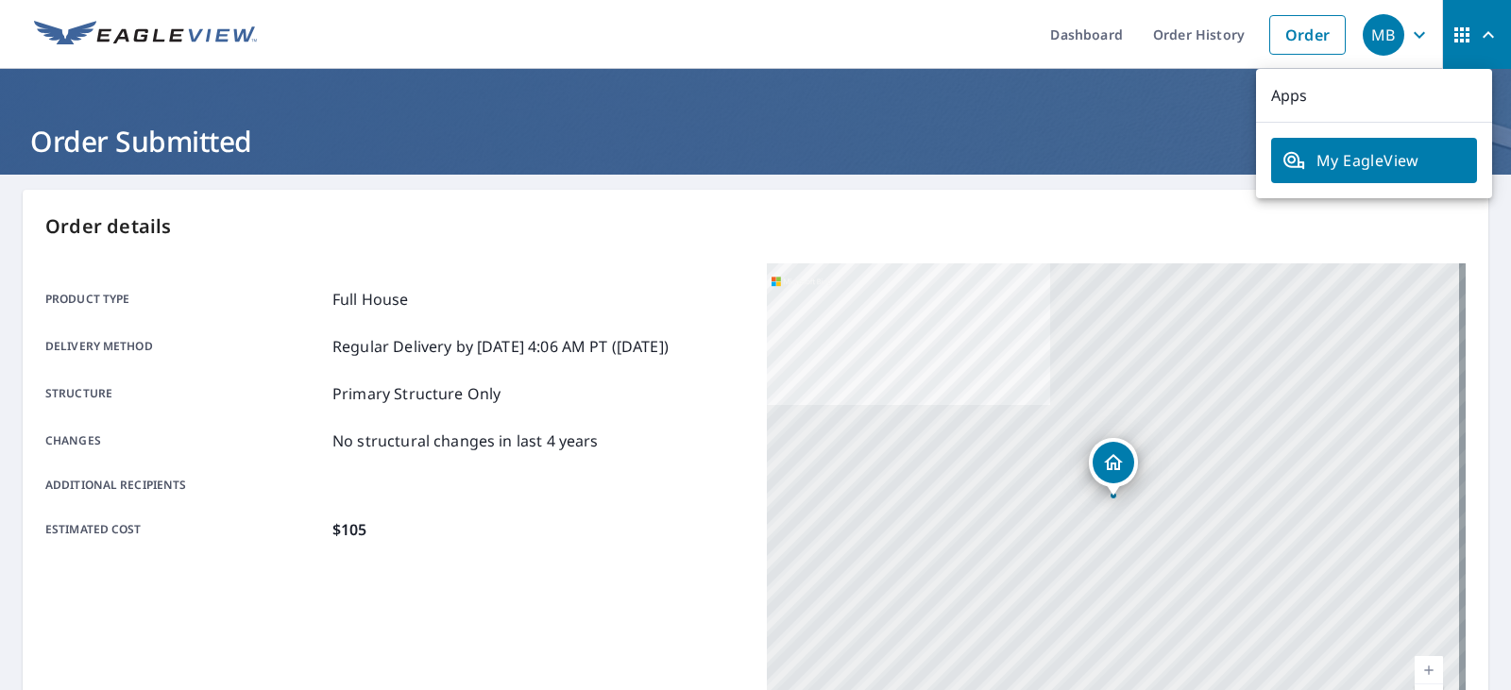
click at [1374, 25] on div "MB" at bounding box center [1383, 35] width 42 height 42
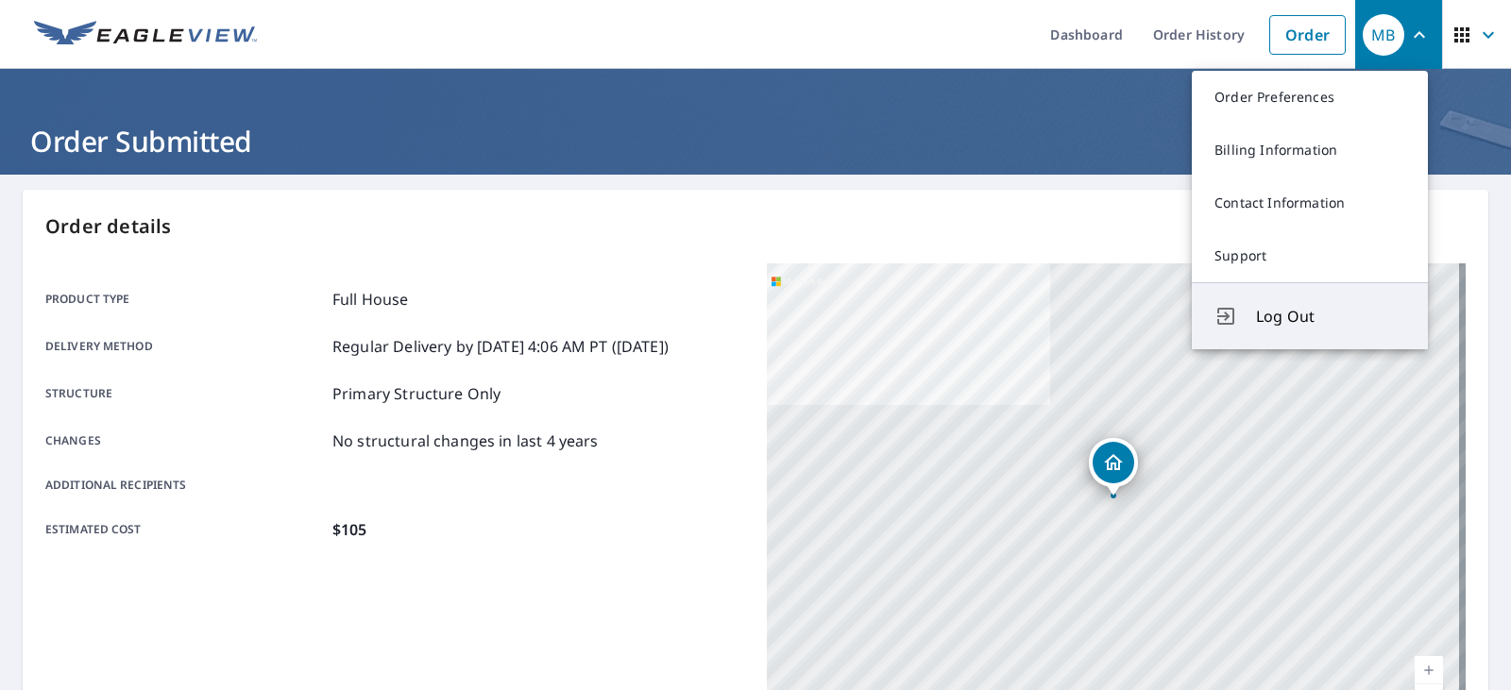
click at [1276, 314] on span "Log Out" at bounding box center [1330, 316] width 149 height 23
